Goal: Task Accomplishment & Management: Manage account settings

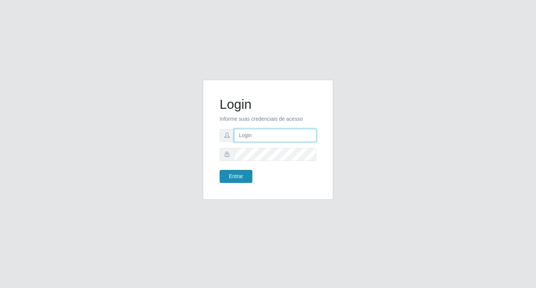
type input "[EMAIL_ADDRESS][DOMAIN_NAME]"
click at [222, 178] on button "Entrar" at bounding box center [236, 176] width 33 height 13
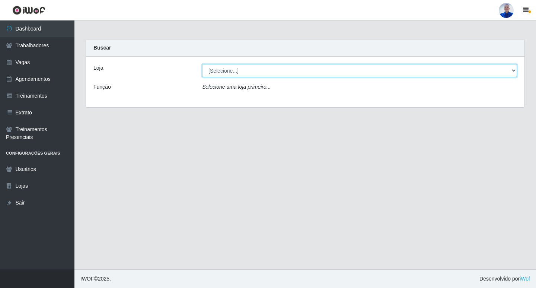
click at [223, 72] on select "[Selecione...] Supermercado [GEOGRAPHIC_DATA]" at bounding box center [359, 70] width 315 height 13
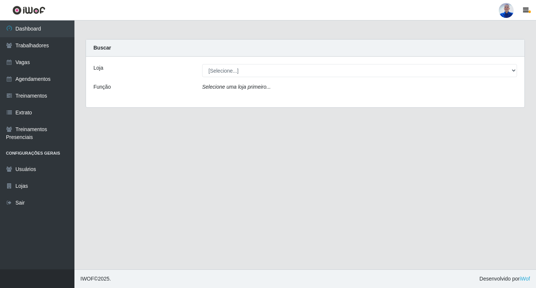
click at [223, 101] on div "Loja [Selecione...] Supermercado São Sebastião - Unidade Camalaú Função Selecio…" at bounding box center [305, 82] width 439 height 51
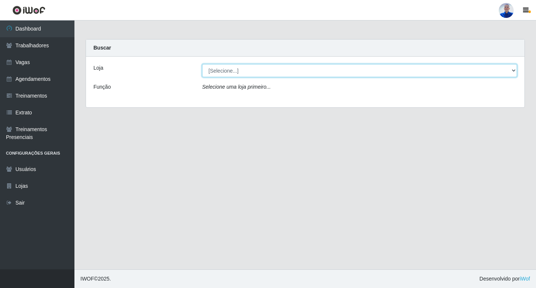
click at [228, 69] on select "[Selecione...] Supermercado [GEOGRAPHIC_DATA]" at bounding box center [359, 70] width 315 height 13
select select "165"
click at [202, 64] on select "[Selecione...] Supermercado [GEOGRAPHIC_DATA]" at bounding box center [359, 70] width 315 height 13
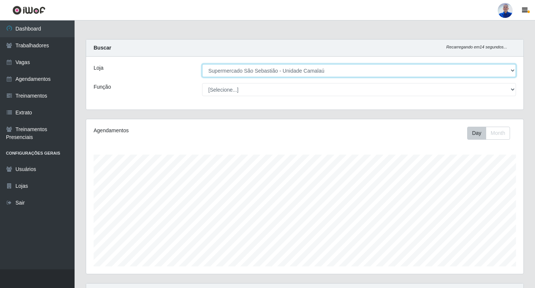
scroll to position [112, 0]
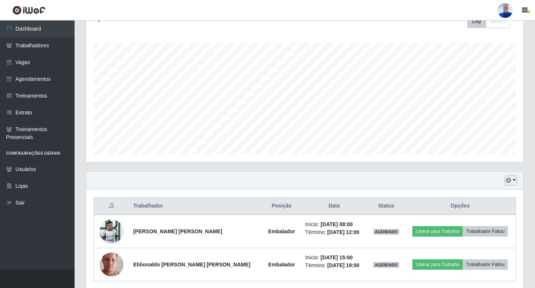
click at [510, 182] on icon "button" at bounding box center [508, 180] width 5 height 5
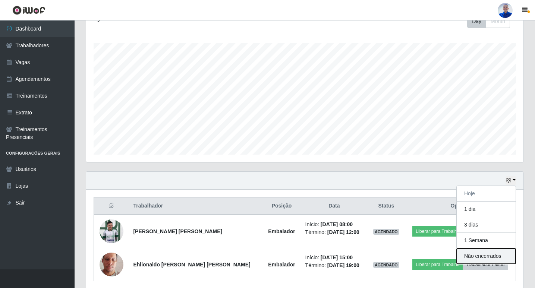
click at [477, 253] on button "Não encerrados" at bounding box center [485, 255] width 59 height 15
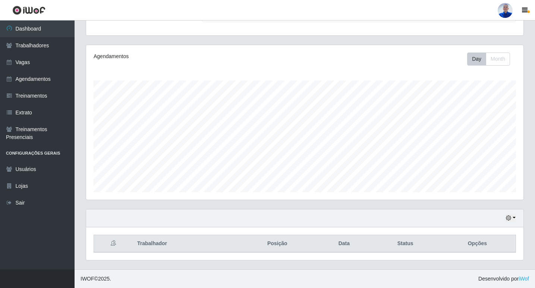
scroll to position [74, 0]
click at [517, 221] on div "Hoje 1 dia 3 dias 1 Semana Não encerrados" at bounding box center [304, 218] width 437 height 18
click at [513, 219] on button "button" at bounding box center [510, 218] width 10 height 9
click at [494, 188] on button "1 Semana" at bounding box center [485, 191] width 59 height 16
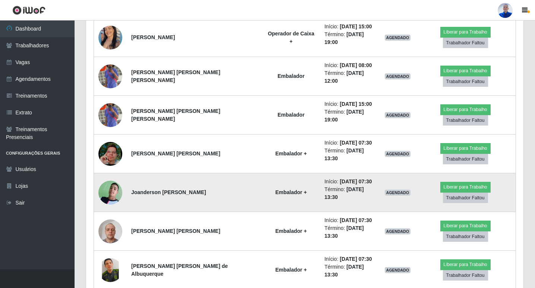
scroll to position [670, 0]
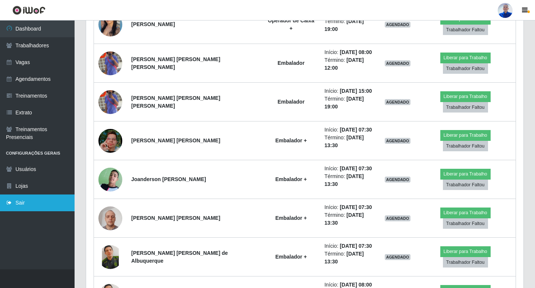
click at [29, 209] on link "Sair" at bounding box center [37, 202] width 75 height 17
